Goal: Task Accomplishment & Management: Use online tool/utility

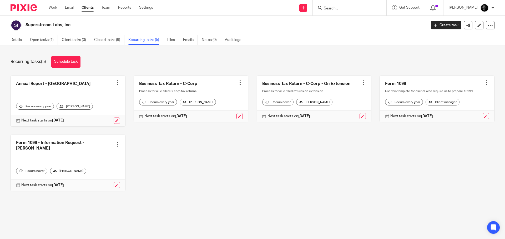
click at [341, 8] on input "Search" at bounding box center [346, 8] width 47 height 5
type input "tranq"
click at [347, 19] on link at bounding box center [366, 23] width 89 height 12
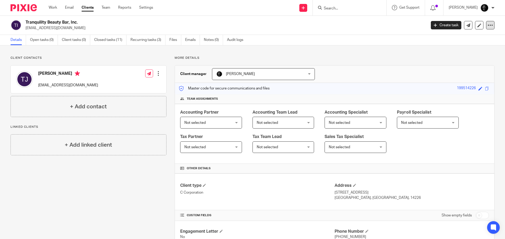
click at [489, 24] on div at bounding box center [490, 25] width 8 height 8
click at [472, 53] on button "Archive client" at bounding box center [472, 53] width 29 height 7
click at [355, 5] on form at bounding box center [351, 7] width 56 height 7
click at [352, 6] on input "Search" at bounding box center [346, 8] width 47 height 5
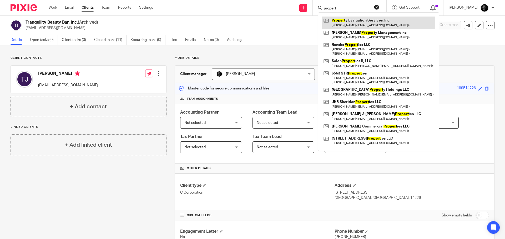
type input "propert"
click at [369, 22] on link at bounding box center [378, 23] width 113 height 12
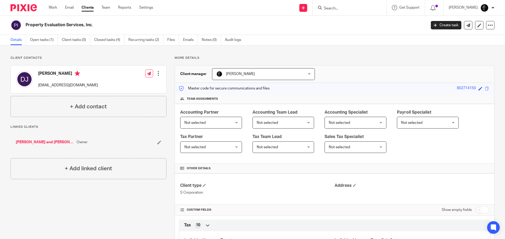
click at [364, 10] on input "Search" at bounding box center [346, 8] width 47 height 5
click at [73, 6] on link "Email" at bounding box center [69, 7] width 9 height 5
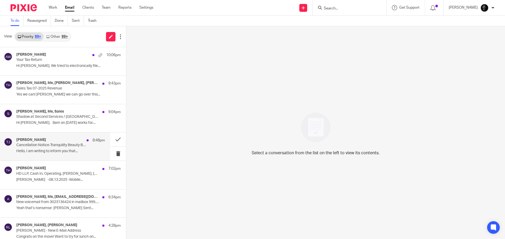
click at [49, 148] on p "Cancellation Notice-Tranquility Beauty Bar, Inc" at bounding box center [51, 145] width 71 height 4
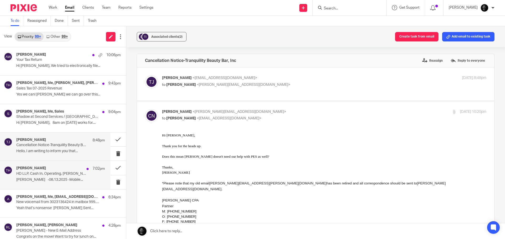
click at [36, 176] on p "HD LLP, Cash In, Operating, [PERSON_NAME], [DATE] (confidential)" at bounding box center [51, 174] width 71 height 4
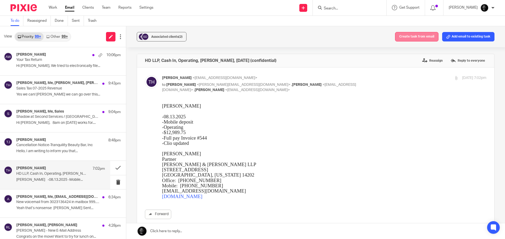
click at [403, 37] on button "Create task from email" at bounding box center [416, 36] width 43 height 9
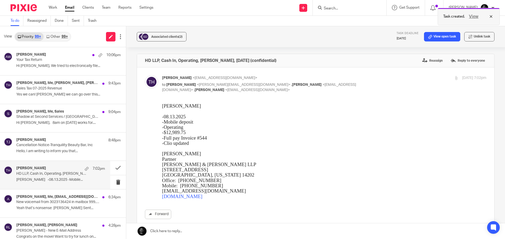
click at [477, 17] on button "View" at bounding box center [473, 16] width 13 height 6
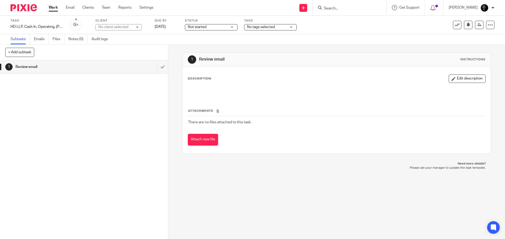
click at [125, 29] on div "No client selected" at bounding box center [115, 26] width 34 height 5
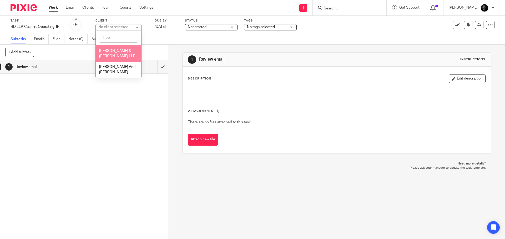
type input "hoo"
click at [115, 50] on span "[PERSON_NAME] & [PERSON_NAME] LLP" at bounding box center [117, 53] width 36 height 9
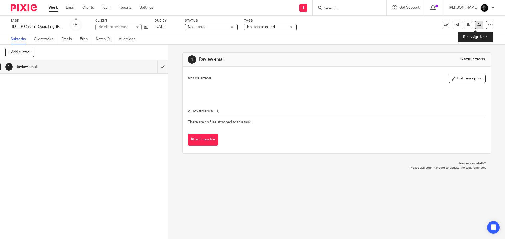
click at [477, 25] on icon at bounding box center [479, 25] width 4 height 4
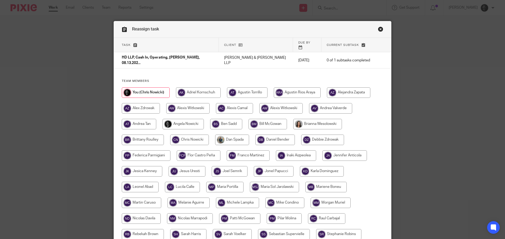
click at [214, 119] on input "radio" at bounding box center [226, 124] width 32 height 11
radio input "true"
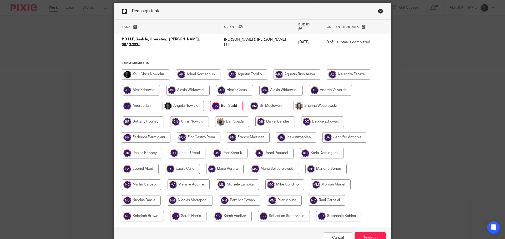
scroll to position [41, 0]
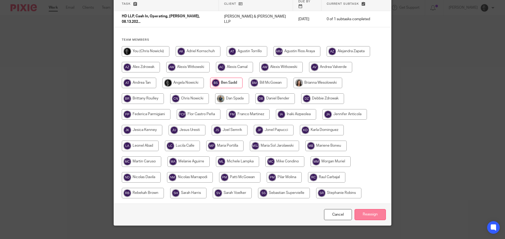
click at [367, 209] on input "Reassign" at bounding box center [369, 214] width 31 height 11
